Goal: Navigation & Orientation: Find specific page/section

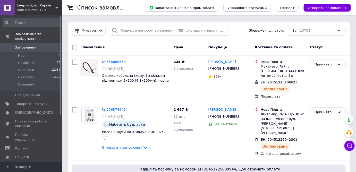
click at [37, 164] on span "Каталог ProSale" at bounding box center [29, 166] width 28 height 5
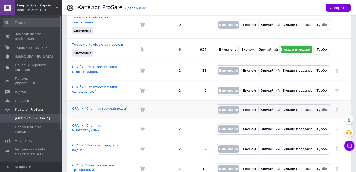
scroll to position [70, 0]
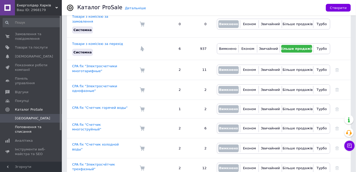
click at [44, 125] on span "Поповнення та списання" at bounding box center [31, 129] width 33 height 9
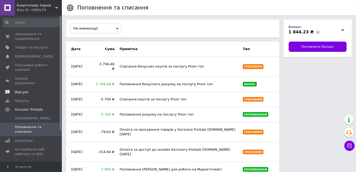
click at [30, 90] on span "Відгуки" at bounding box center [31, 92] width 33 height 5
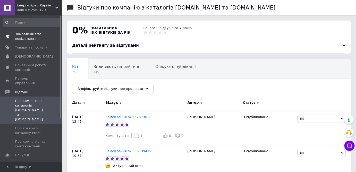
click at [33, 34] on span "Замовлення та повідомлення" at bounding box center [31, 36] width 33 height 9
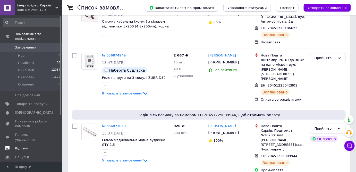
scroll to position [70, 0]
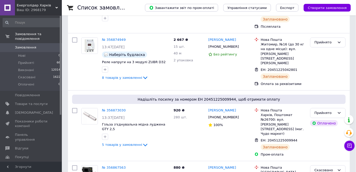
click at [8, 134] on link "Панель управління" at bounding box center [31, 137] width 63 height 13
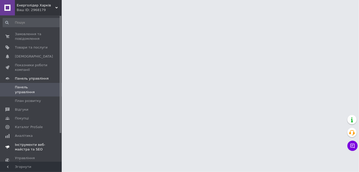
click at [10, 141] on link "Інструменти веб-майстра та SEO" at bounding box center [31, 147] width 63 height 13
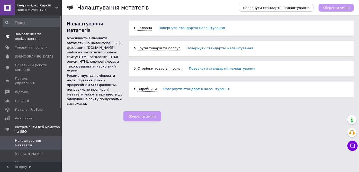
click at [27, 42] on link "Замовлення та повідомлення 0 0" at bounding box center [31, 36] width 63 height 13
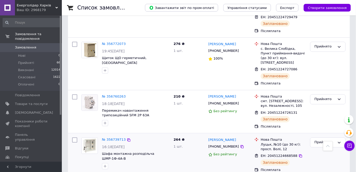
scroll to position [1076, 0]
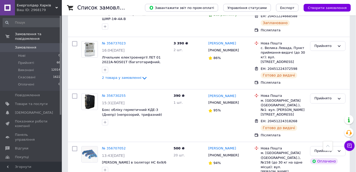
click at [33, 164] on span "Каталог ProSale" at bounding box center [29, 166] width 28 height 5
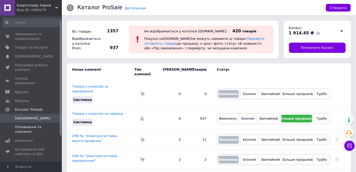
scroll to position [40, 0]
